Goal: Task Accomplishment & Management: Manage account settings

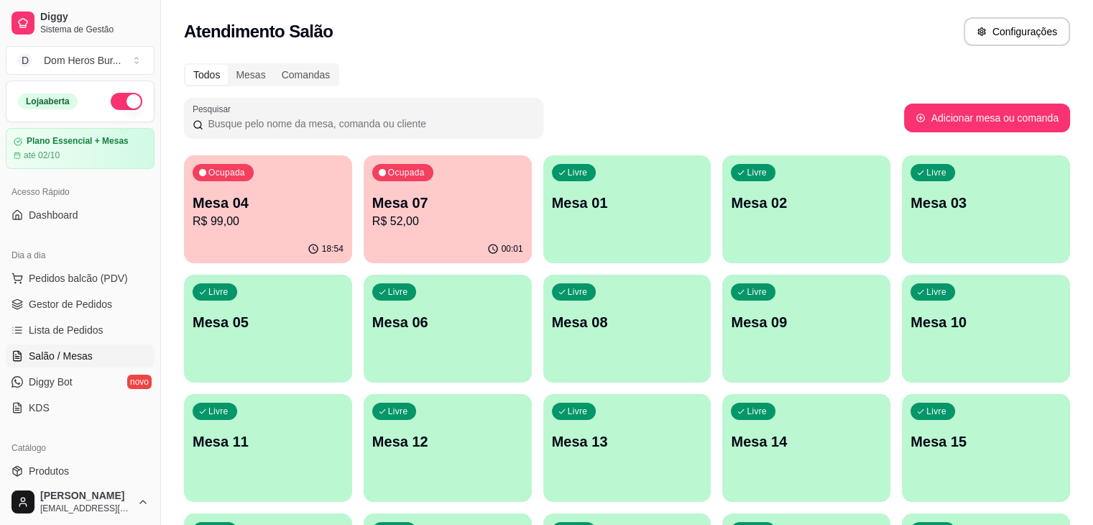
scroll to position [185, 0]
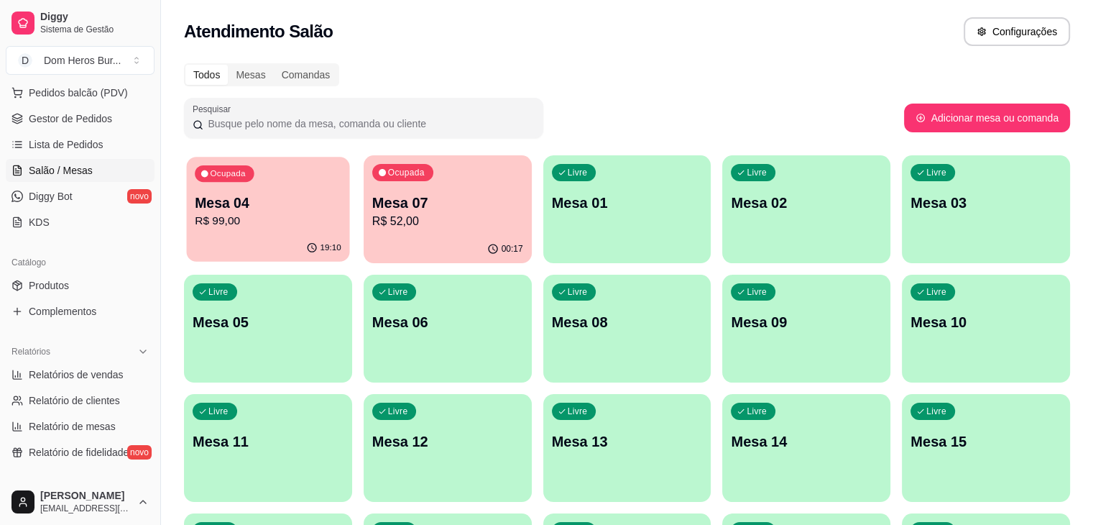
click at [310, 236] on div "19:10" at bounding box center [268, 247] width 163 height 27
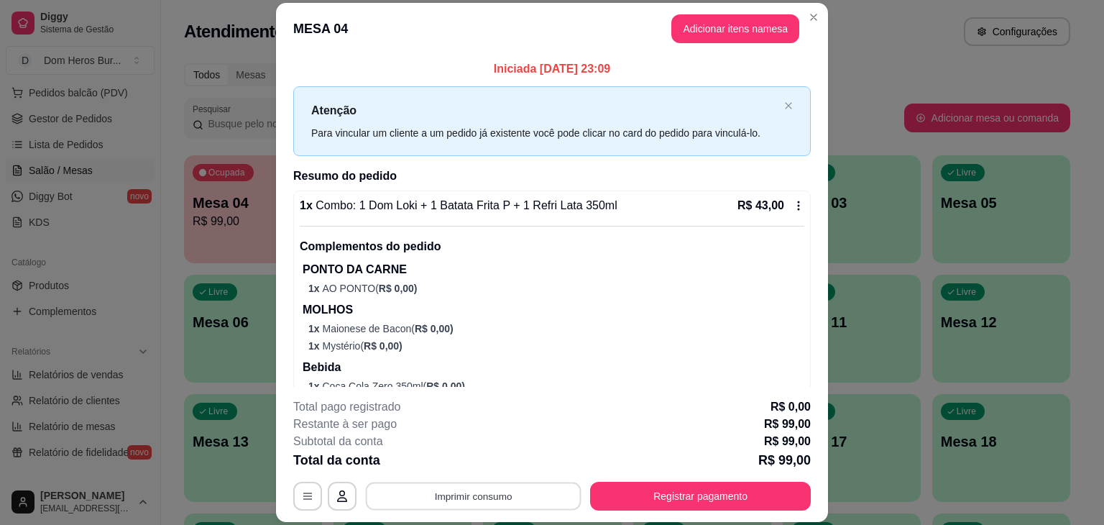
click at [451, 504] on button "Imprimir consumo" at bounding box center [474, 496] width 216 height 28
click at [164, 373] on div "MESA 04 Adicionar itens na mesa Iniciada [DATE] 23:09 Atenção Para vincular um …" at bounding box center [552, 262] width 1104 height 525
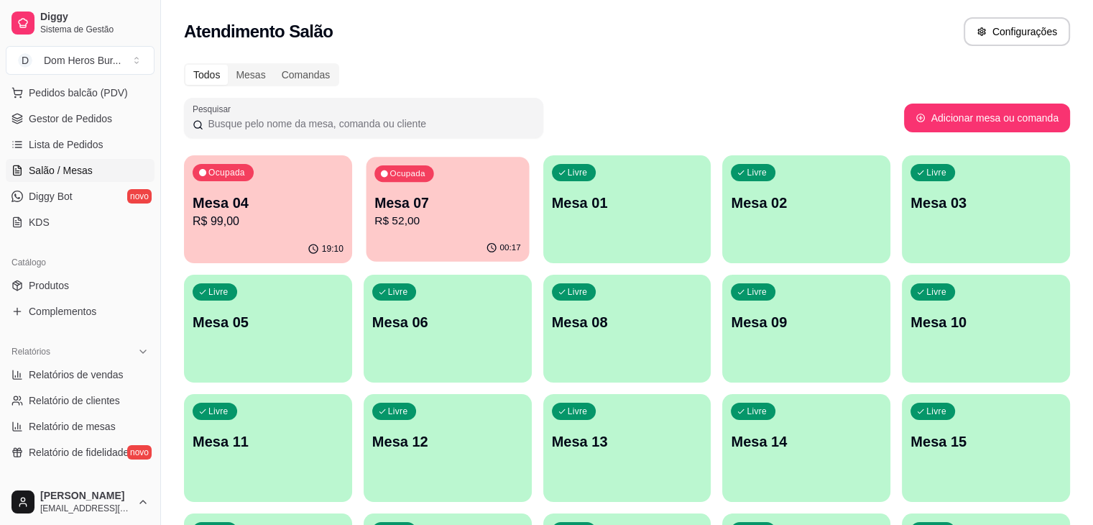
click at [428, 211] on p "Mesa 07" at bounding box center [447, 202] width 147 height 19
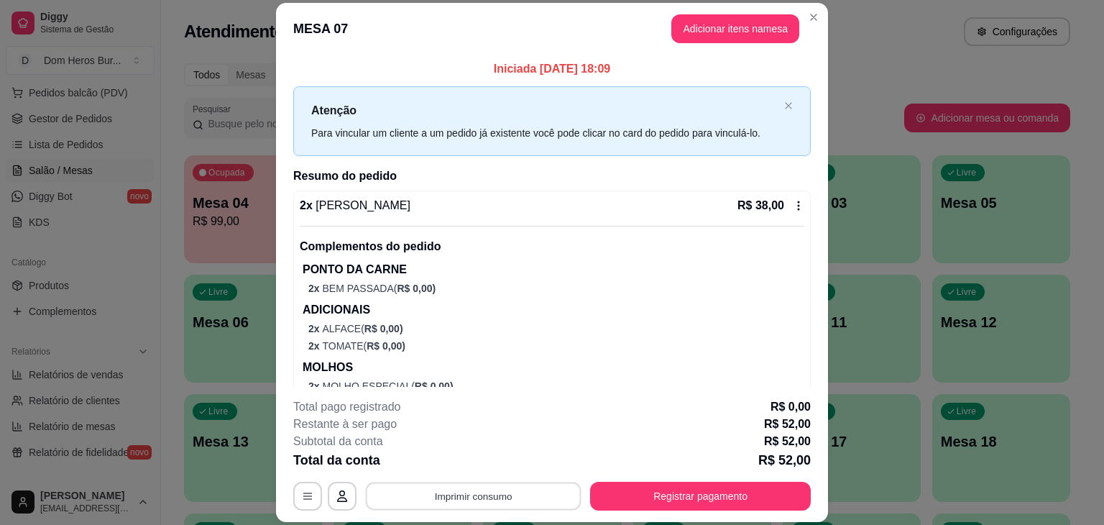
click at [467, 488] on button "Imprimir consumo" at bounding box center [474, 496] width 216 height 28
click at [463, 465] on button "IMPRESSORA" at bounding box center [472, 462] width 101 height 22
click at [687, 486] on button "Registrar pagamento" at bounding box center [700, 495] width 221 height 29
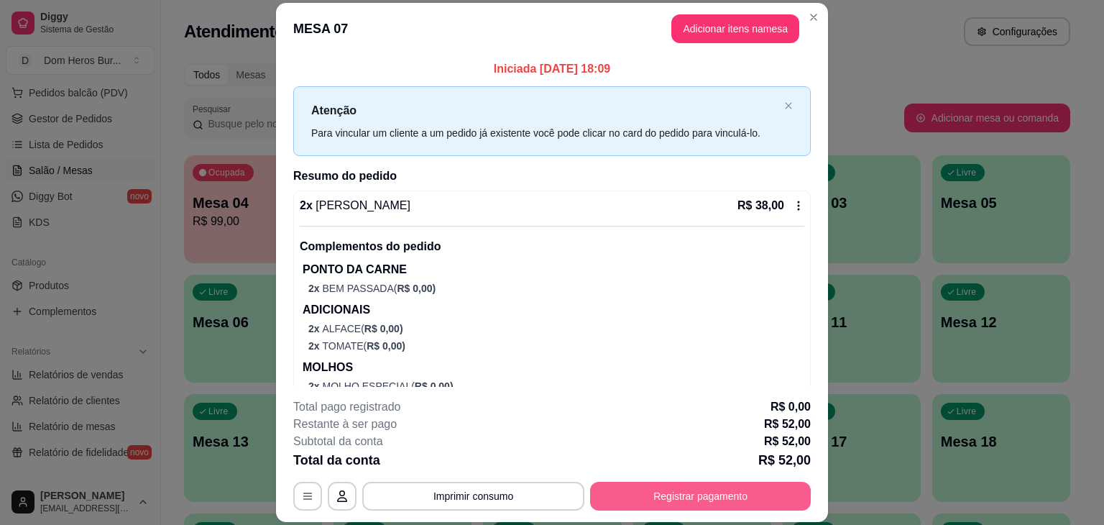
click at [652, 501] on button "Registrar pagamento" at bounding box center [700, 495] width 221 height 29
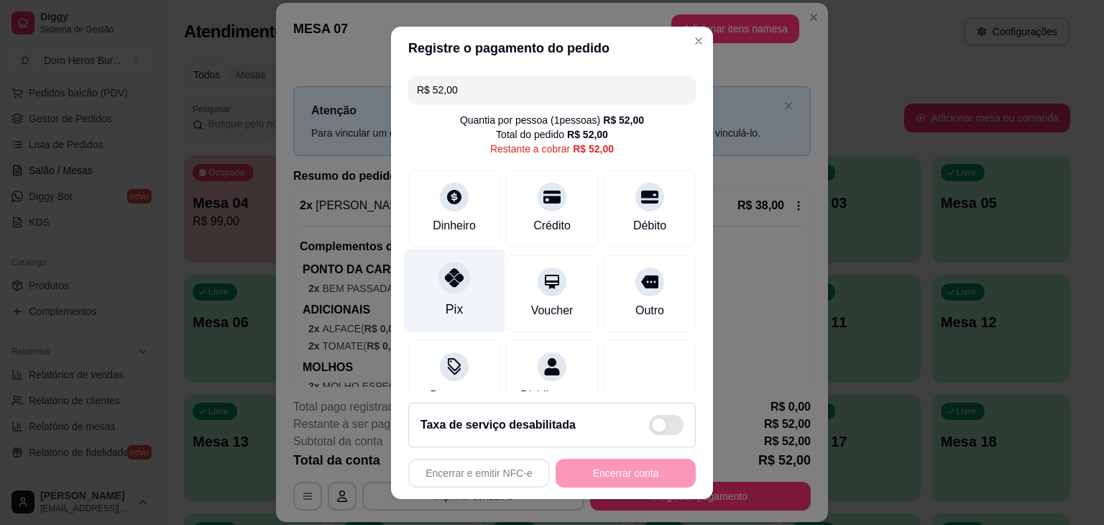
click at [431, 287] on div "Pix" at bounding box center [454, 290] width 101 height 84
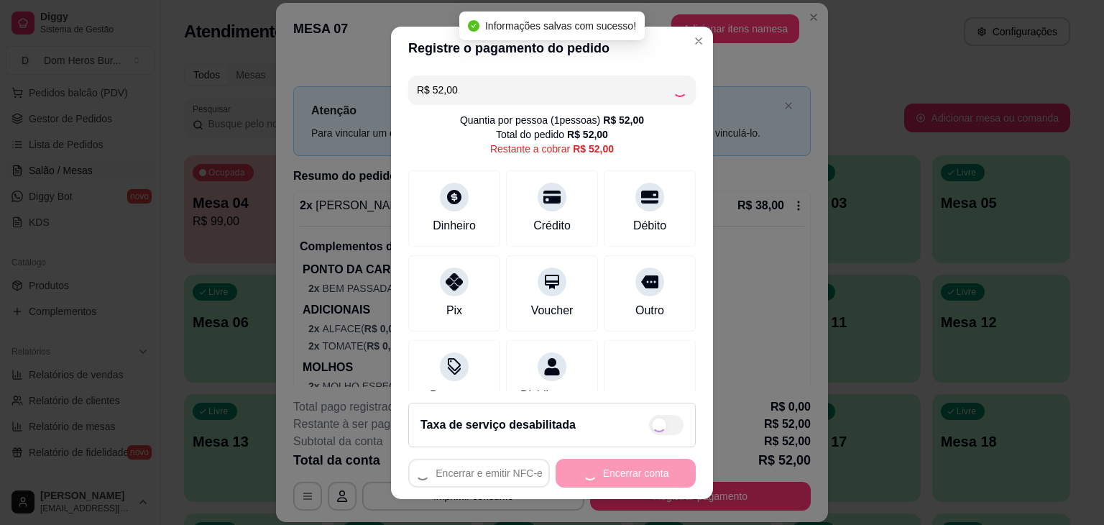
type input "R$ 0,00"
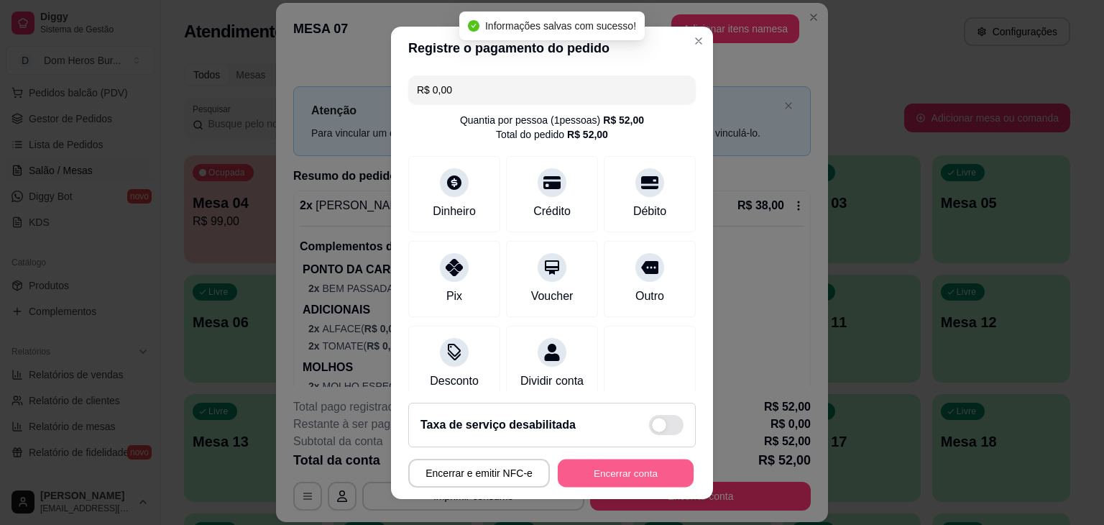
click at [614, 461] on button "Encerrar conta" at bounding box center [626, 472] width 136 height 28
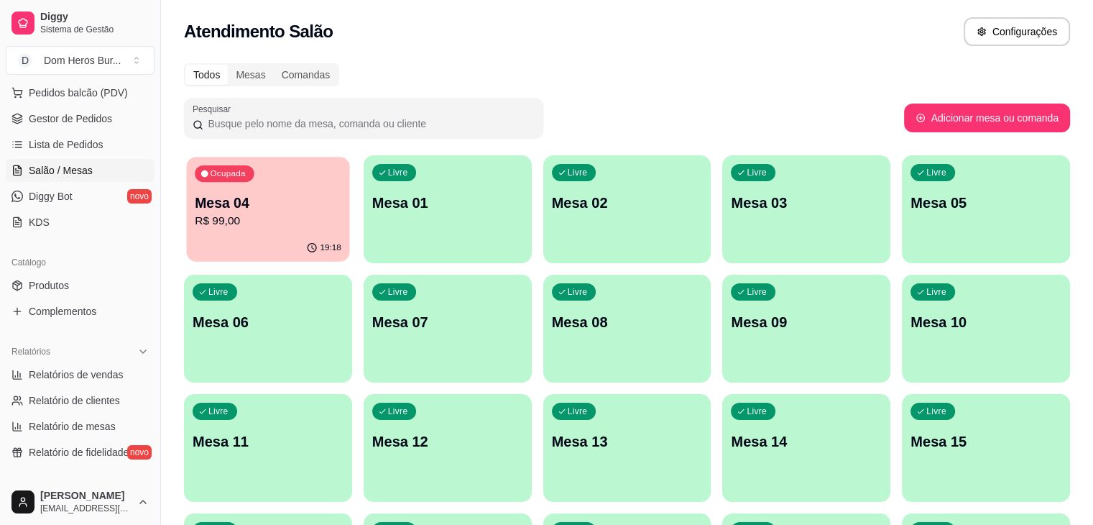
click at [265, 172] on div "Ocupada Mesa 04 R$ 99,00" at bounding box center [268, 196] width 163 height 78
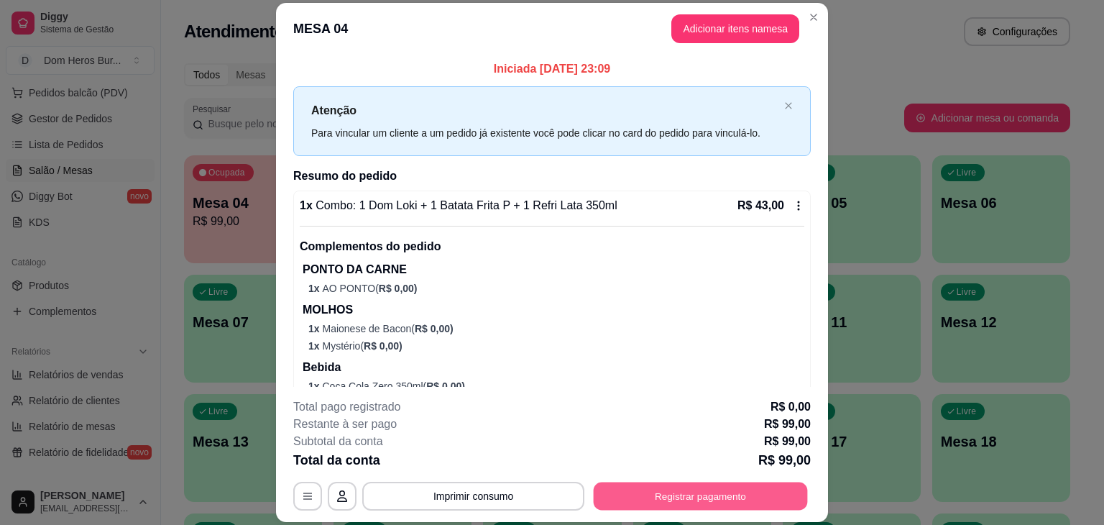
click at [683, 494] on button "Registrar pagamento" at bounding box center [701, 496] width 214 height 28
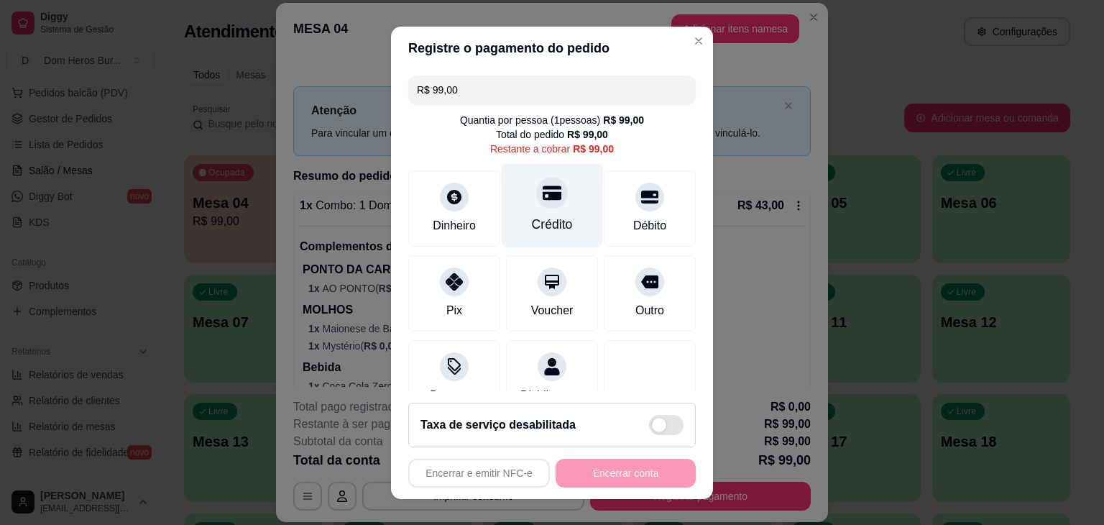
click at [563, 211] on div "Crédito" at bounding box center [552, 205] width 101 height 84
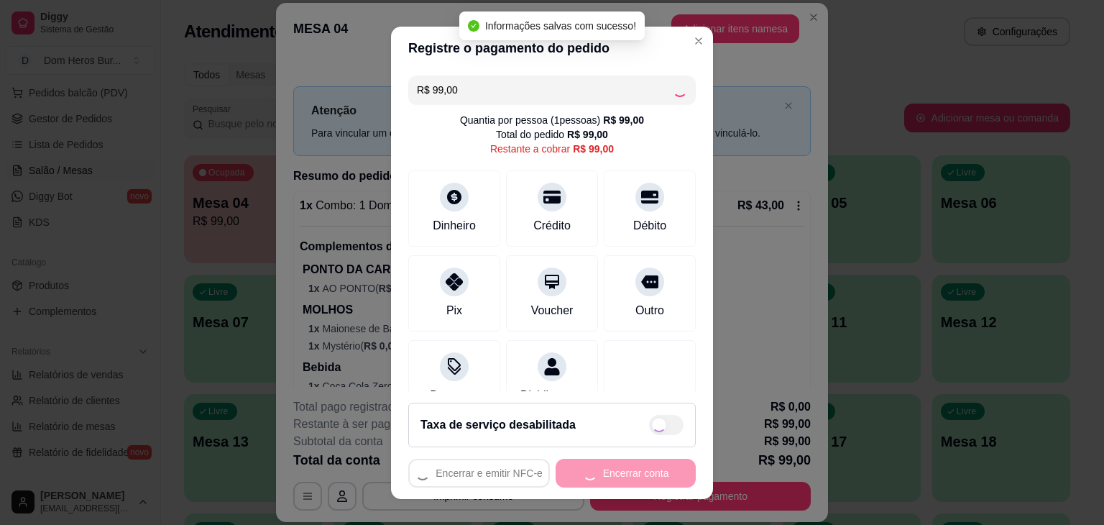
type input "R$ 0,00"
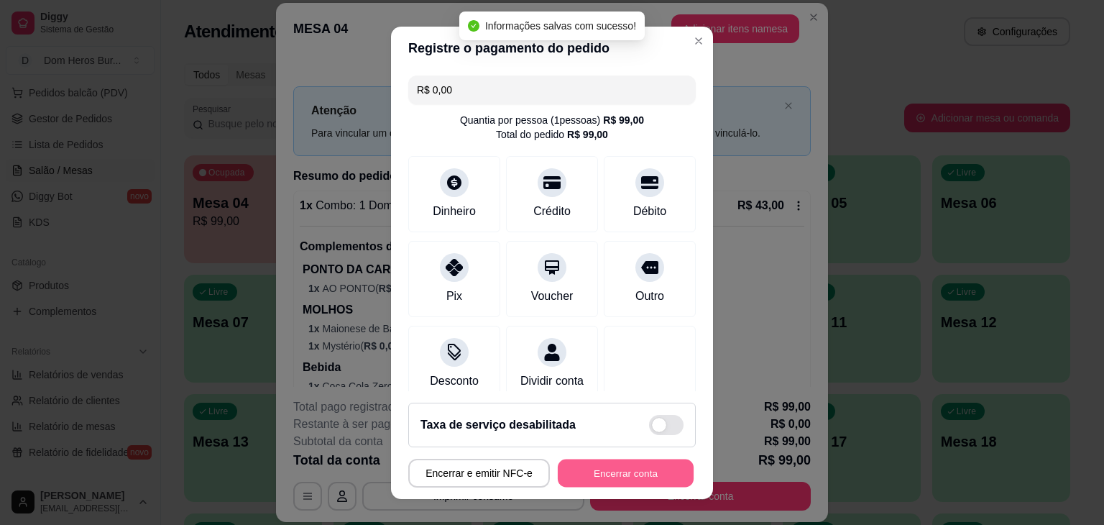
click at [647, 474] on button "Encerrar conta" at bounding box center [626, 472] width 136 height 28
